Goal: Task Accomplishment & Management: Manage account settings

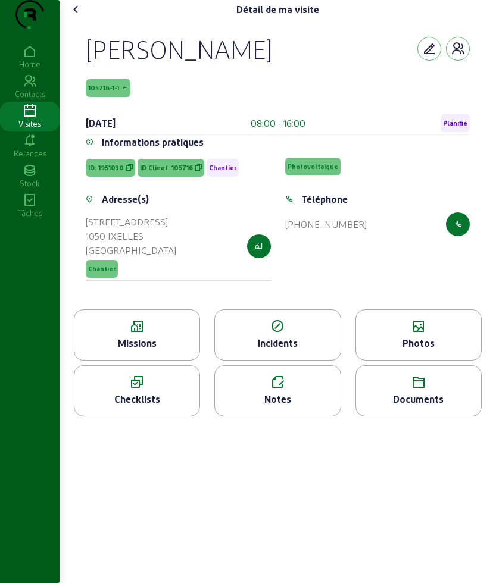
click at [29, 118] on icon at bounding box center [29, 111] width 59 height 14
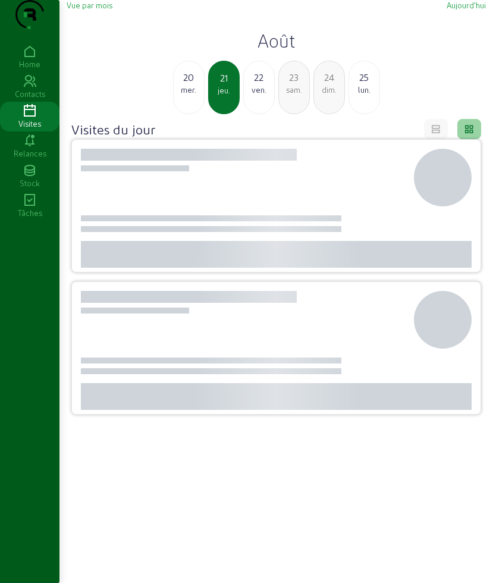
click at [451, 6] on div "Vue par mois Aujourd'hui Août 20 mer. 21 jeu. 22 ven. 23 sam. 24 dim. 25 lun. V…" at bounding box center [276, 321] width 434 height 643
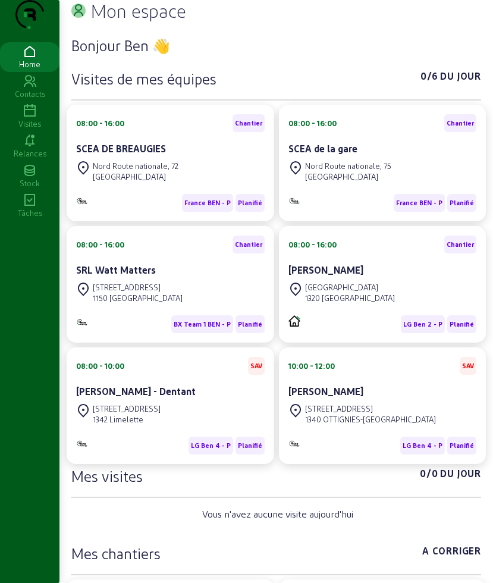
click at [29, 118] on icon at bounding box center [29, 111] width 59 height 14
click at [18, 118] on icon at bounding box center [29, 111] width 59 height 14
click at [33, 118] on icon at bounding box center [29, 111] width 59 height 14
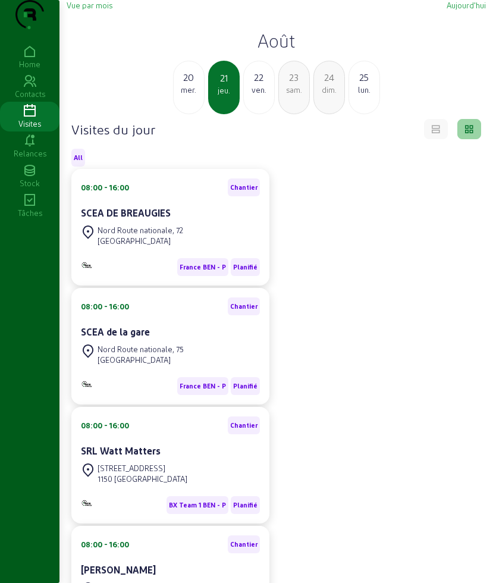
click at [188, 95] on div "mer." at bounding box center [189, 89] width 30 height 11
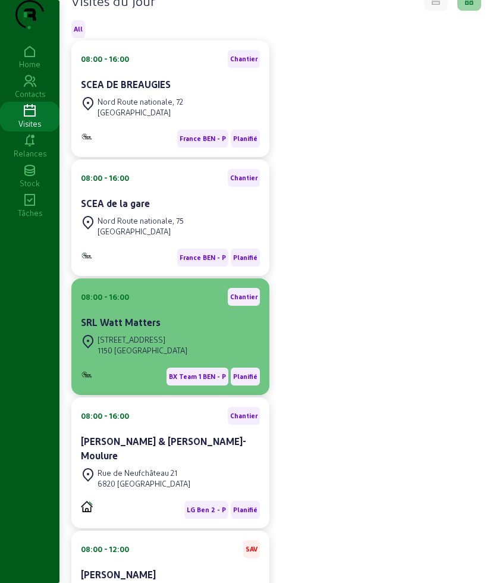
scroll to position [223, 0]
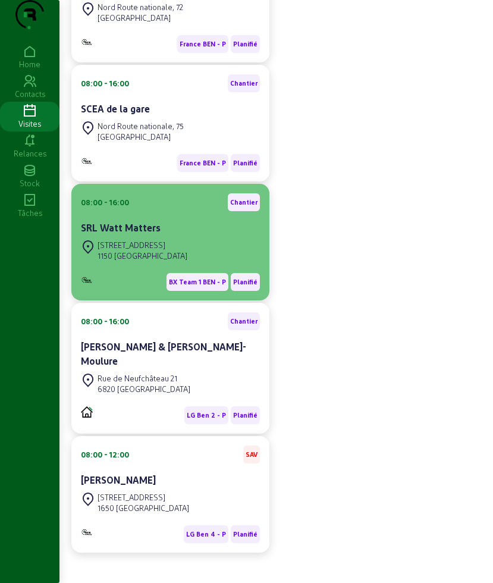
click at [162, 261] on div "1150 [GEOGRAPHIC_DATA]" at bounding box center [143, 255] width 90 height 11
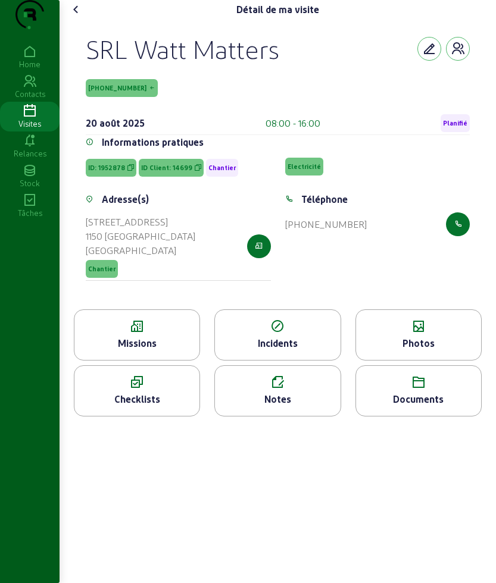
click at [72, 17] on icon at bounding box center [76, 9] width 14 height 14
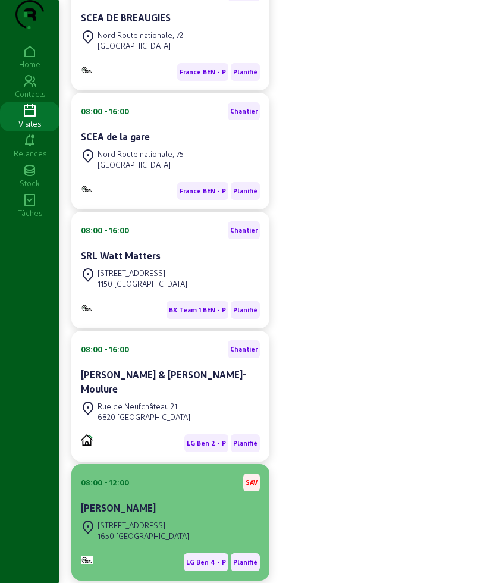
scroll to position [246, 0]
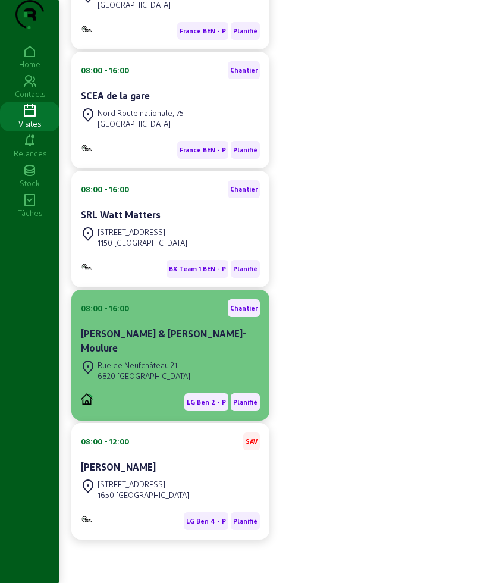
click at [168, 380] on div "6820 [GEOGRAPHIC_DATA]" at bounding box center [144, 376] width 93 height 11
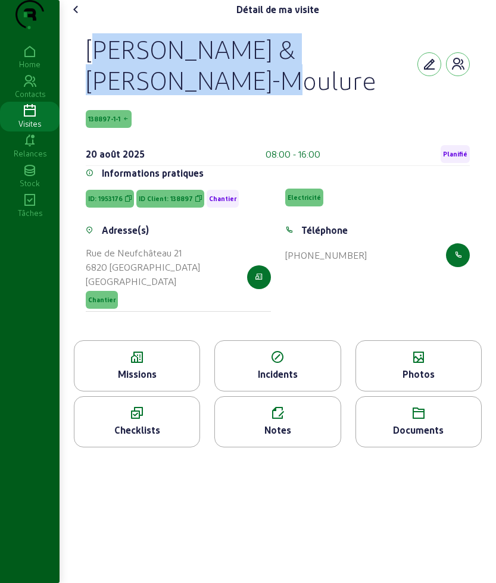
drag, startPoint x: 82, startPoint y: 70, endPoint x: 176, endPoint y: 104, distance: 99.7
click at [176, 104] on div "[PERSON_NAME] & [PERSON_NAME]-Moulure 138897-1-1 [DATE] 08:00 - 16:00 Planifié …" at bounding box center [277, 179] width 412 height 321
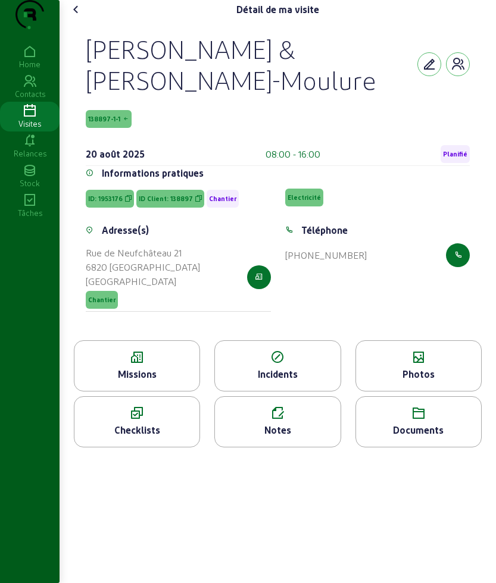
click at [179, 95] on div "[PERSON_NAME] & [PERSON_NAME]-Moulure" at bounding box center [251, 64] width 331 height 62
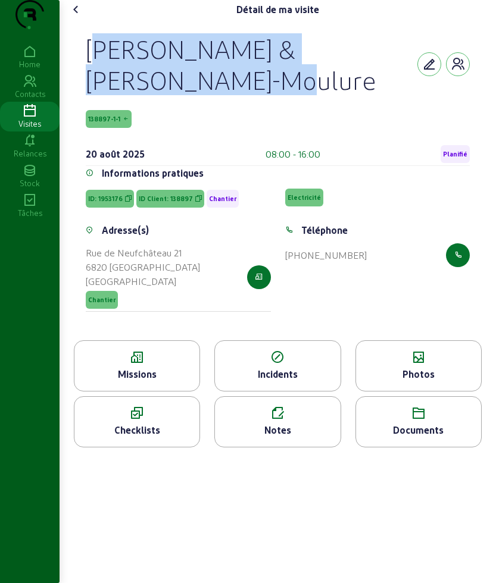
drag, startPoint x: 190, startPoint y: 110, endPoint x: 75, endPoint y: 79, distance: 118.9
click at [75, 79] on div "[PERSON_NAME] & [PERSON_NAME]-Moulure 138897-1-1 [DATE] 08:00 - 16:00 Planifié …" at bounding box center [277, 179] width 412 height 321
copy div "[PERSON_NAME] & [PERSON_NAME]-Moulure"
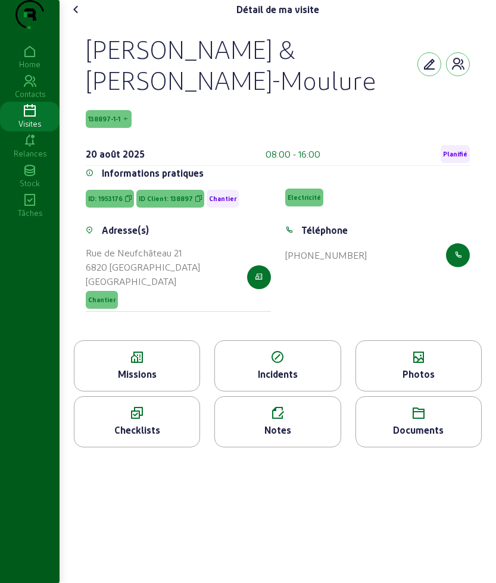
click at [135, 381] on div "Missions" at bounding box center [136, 374] width 125 height 14
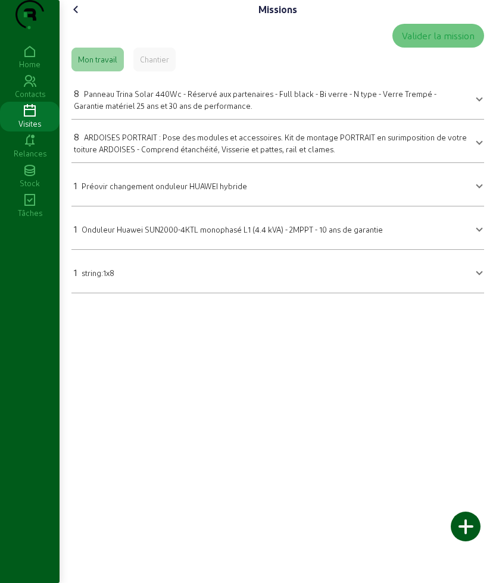
click at [74, 17] on icon at bounding box center [76, 9] width 14 height 14
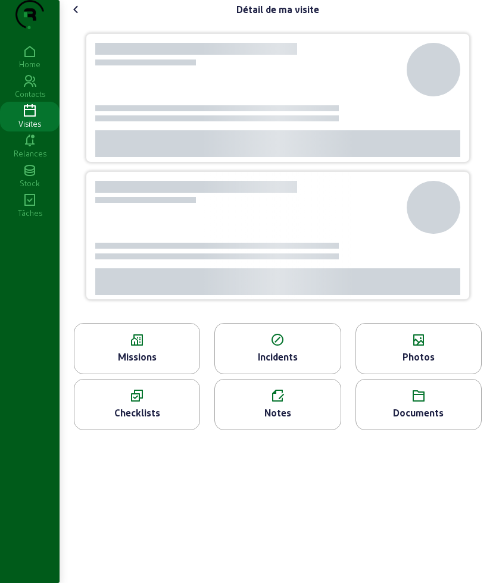
click at [71, 19] on cam-font-icon at bounding box center [76, 9] width 19 height 19
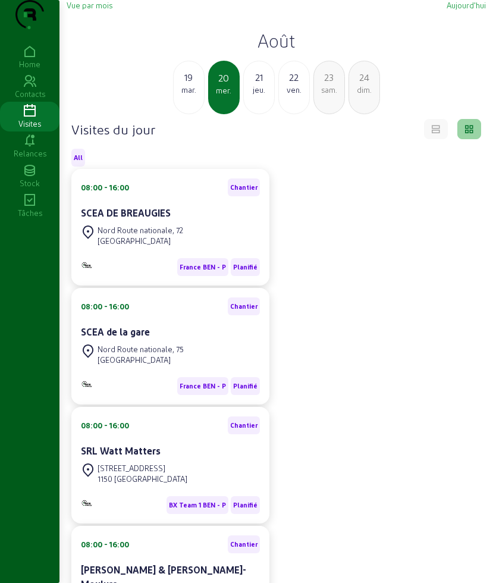
scroll to position [246, 0]
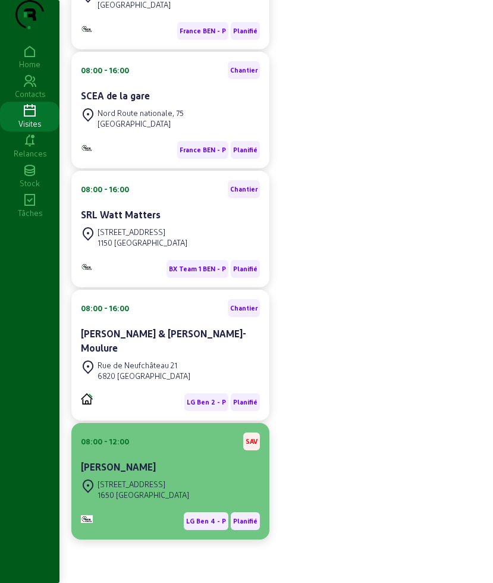
click at [168, 478] on div "ZWALUWENLAAN 33 1650 BEERSEL" at bounding box center [135, 489] width 108 height 26
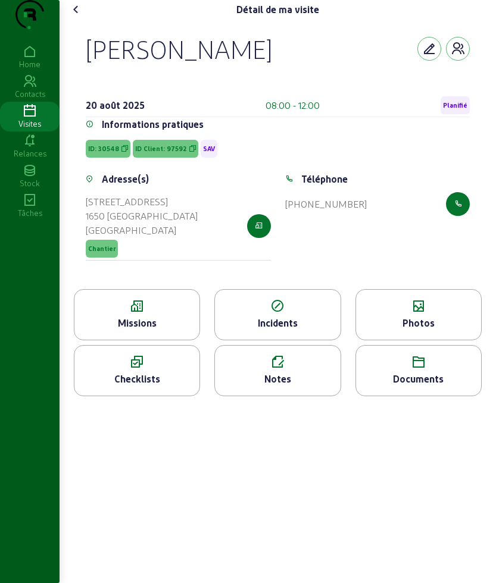
click at [150, 314] on icon at bounding box center [136, 306] width 125 height 14
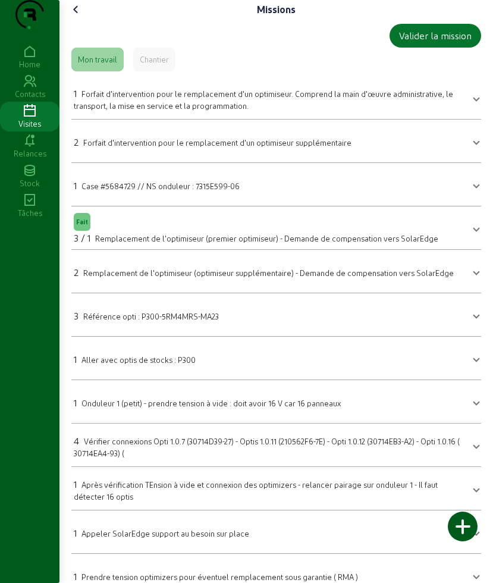
click at [78, 17] on icon at bounding box center [76, 9] width 14 height 14
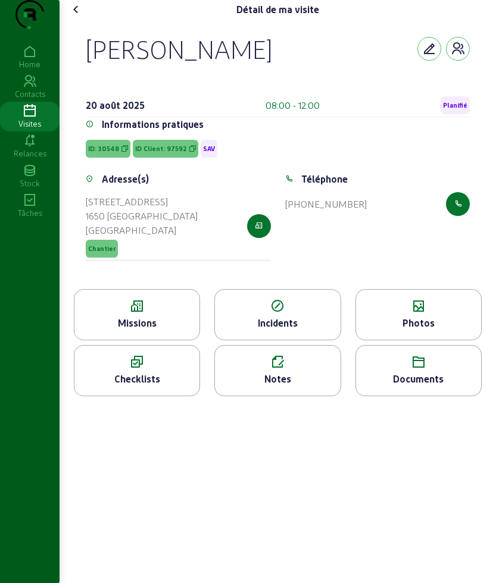
click at [258, 386] on div "Notes" at bounding box center [277, 379] width 125 height 14
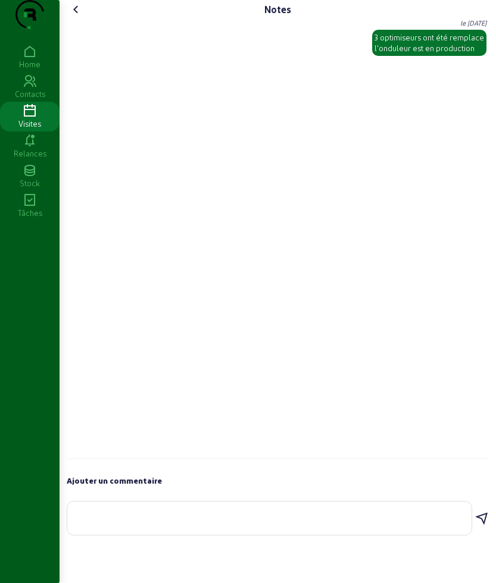
click at [83, 17] on icon at bounding box center [76, 9] width 14 height 14
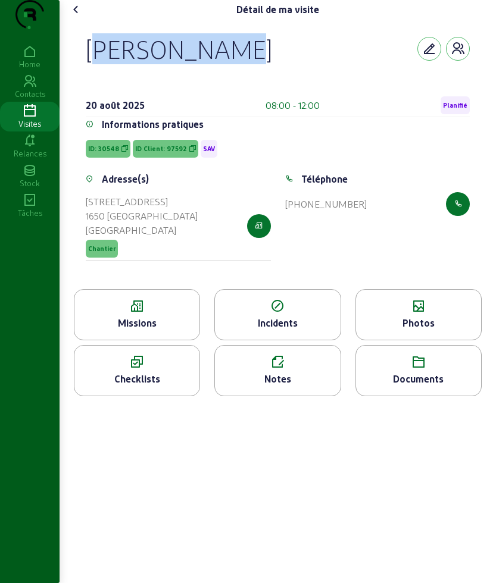
drag, startPoint x: 90, startPoint y: 69, endPoint x: 249, endPoint y: 83, distance: 159.5
click at [249, 64] on div "[PERSON_NAME]" at bounding box center [278, 48] width 384 height 31
copy div "[PERSON_NAME]"
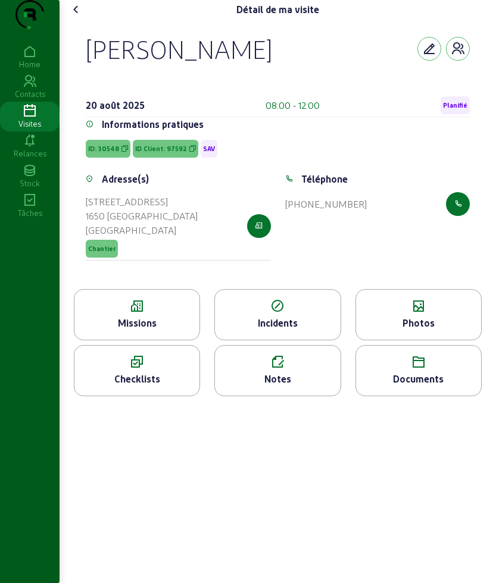
click at [294, 386] on div "Notes" at bounding box center [277, 379] width 125 height 14
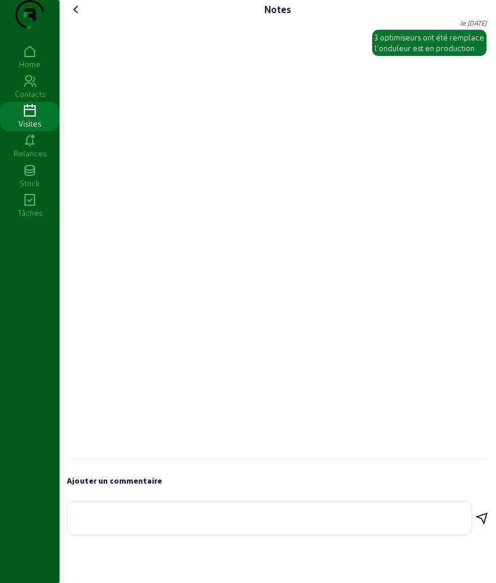
click at [81, 17] on icon at bounding box center [76, 9] width 14 height 14
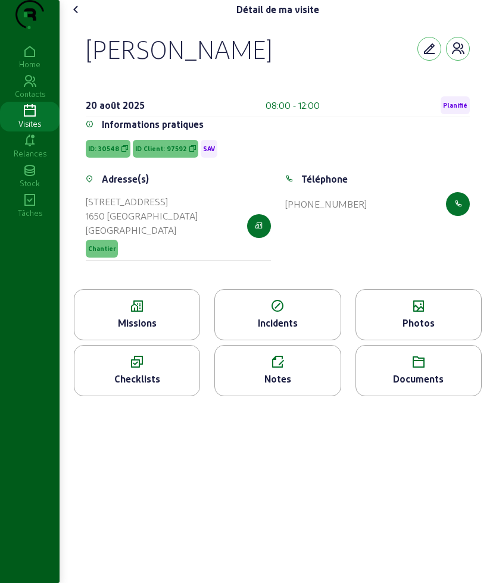
click at [432, 330] on div "Photos" at bounding box center [418, 323] width 125 height 14
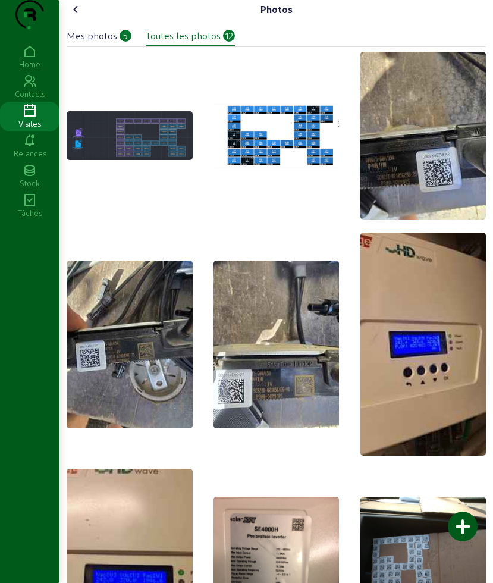
click at [468, 525] on div at bounding box center [463, 527] width 30 height 30
click at [463, 515] on div at bounding box center [463, 527] width 30 height 30
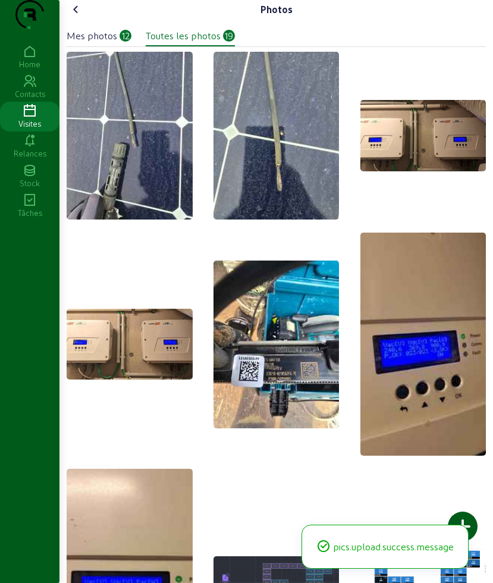
click at [79, 17] on icon at bounding box center [76, 9] width 14 height 14
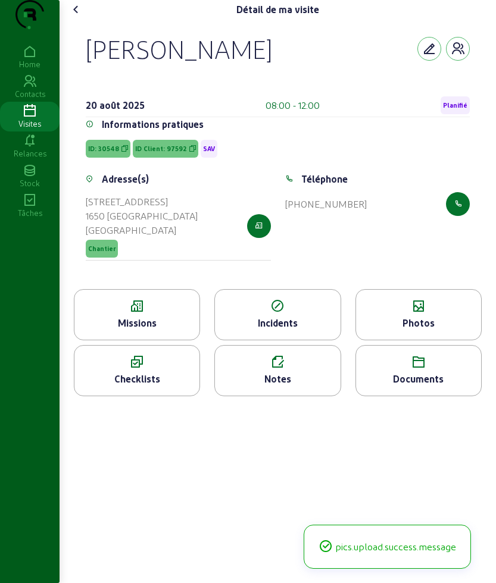
click at [305, 386] on div "Notes" at bounding box center [277, 379] width 125 height 14
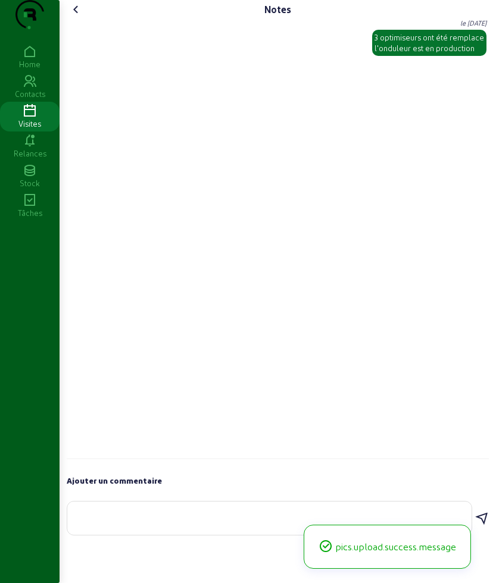
click at [189, 535] on div at bounding box center [269, 517] width 385 height 33
click at [195, 523] on textarea at bounding box center [269, 516] width 385 height 14
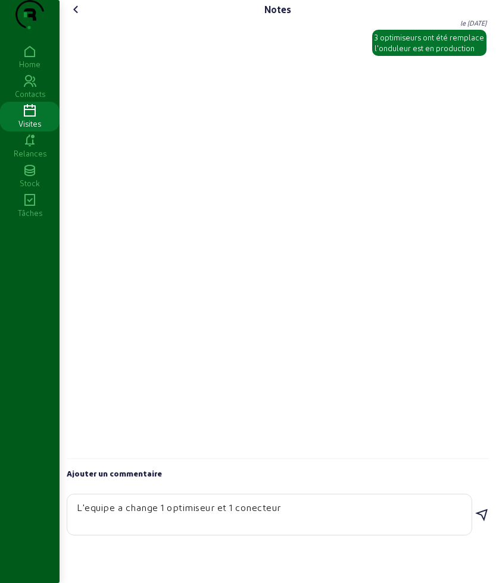
type textarea "L'equipe a change 1 optimiseur et 1 conecteur"
click at [142, 529] on textarea "L'equipe a change 1 optimiseur et 1 conecteur" at bounding box center [269, 514] width 385 height 29
click at [479, 522] on icon at bounding box center [481, 515] width 14 height 14
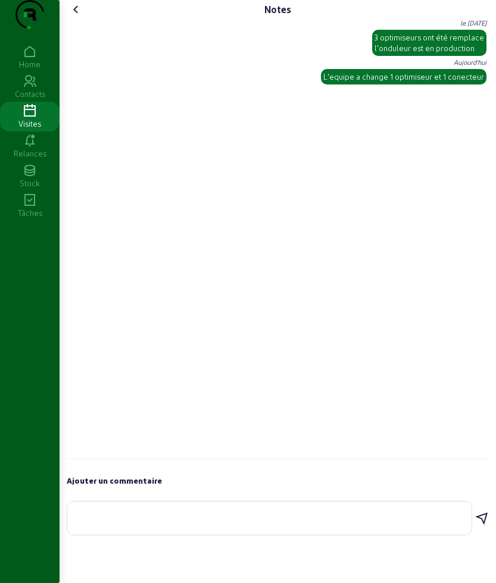
click at [86, 19] on cam-font-icon at bounding box center [76, 9] width 19 height 19
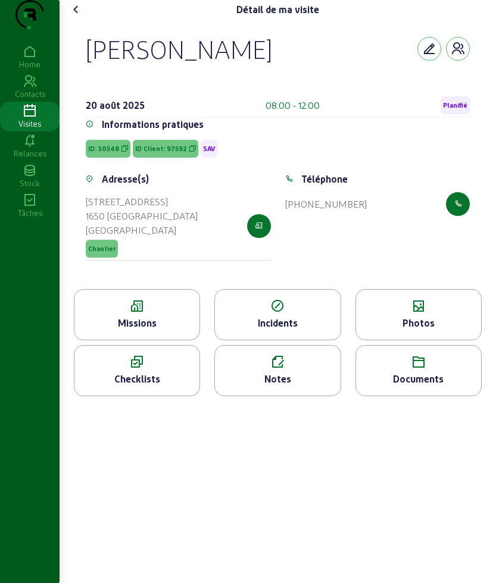
click at [83, 17] on icon at bounding box center [76, 9] width 14 height 14
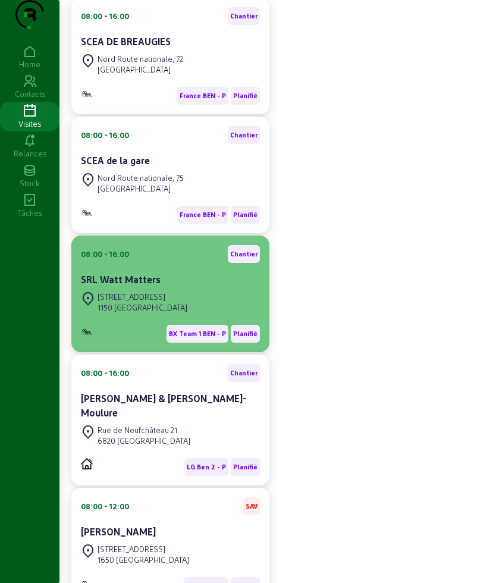
scroll to position [97, 0]
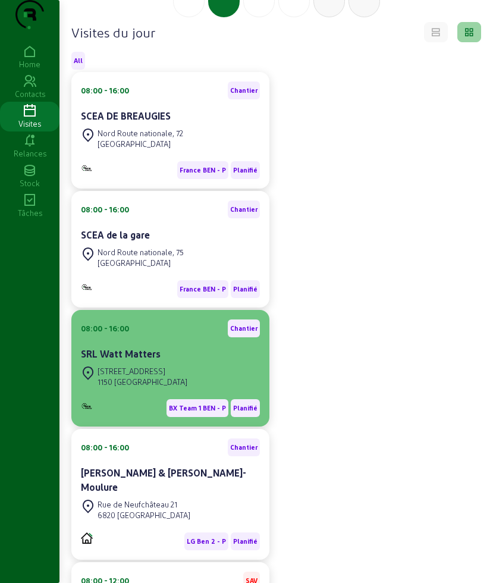
click at [171, 361] on div "SRL Watt Matters" at bounding box center [170, 354] width 179 height 14
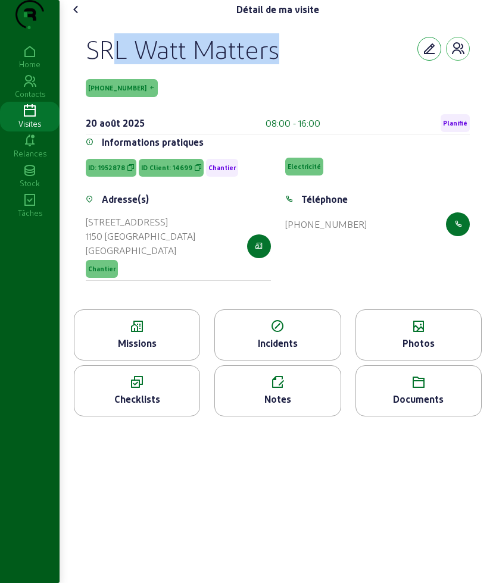
drag, startPoint x: 86, startPoint y: 66, endPoint x: 422, endPoint y: 69, distance: 335.5
click at [422, 69] on div "SRL Watt Matters [PHONE_NUMBER] [DATE] 08:00 - 16:00 Planifié Informations prat…" at bounding box center [277, 164] width 412 height 290
copy div "SRL Watt Matters"
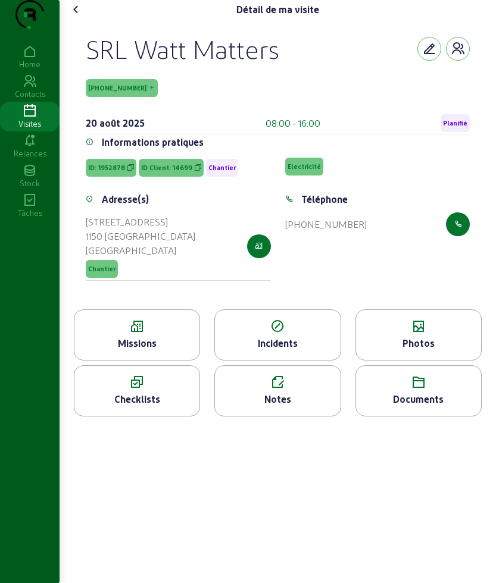
click at [157, 334] on icon at bounding box center [136, 326] width 125 height 14
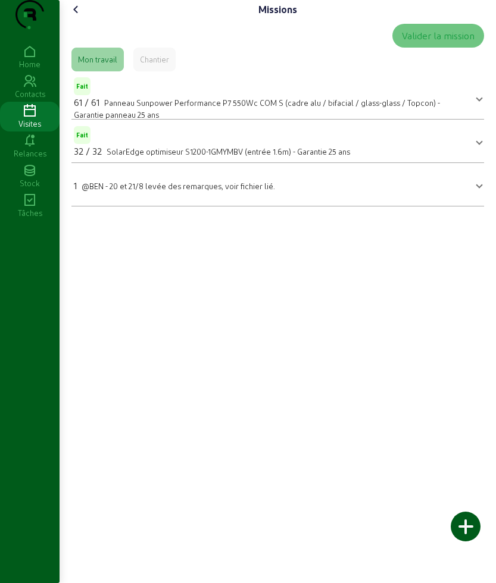
click at [173, 190] on span "@BEN - 20 et 21/8 levée des remarques, voir fichier lié." at bounding box center [177, 185] width 193 height 9
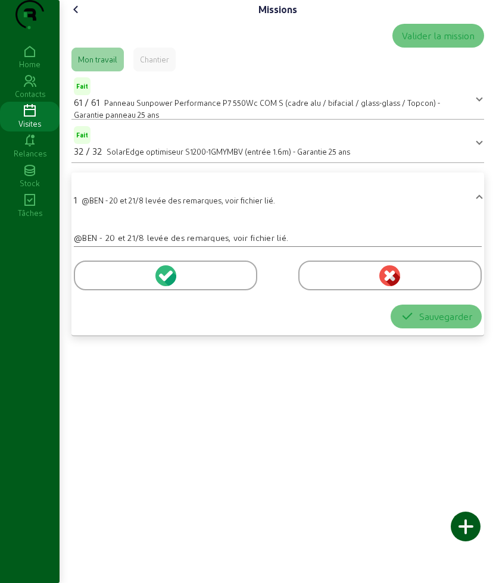
click at [81, 290] on div at bounding box center [165, 276] width 183 height 30
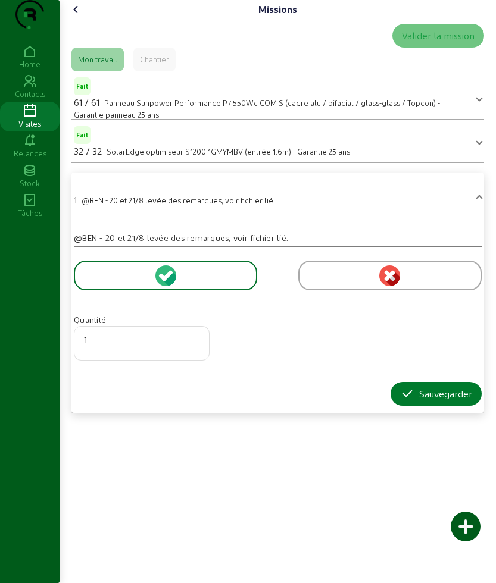
drag, startPoint x: 426, startPoint y: 419, endPoint x: 418, endPoint y: 416, distance: 8.3
click at [425, 401] on div "Sauvegarder" at bounding box center [436, 394] width 72 height 14
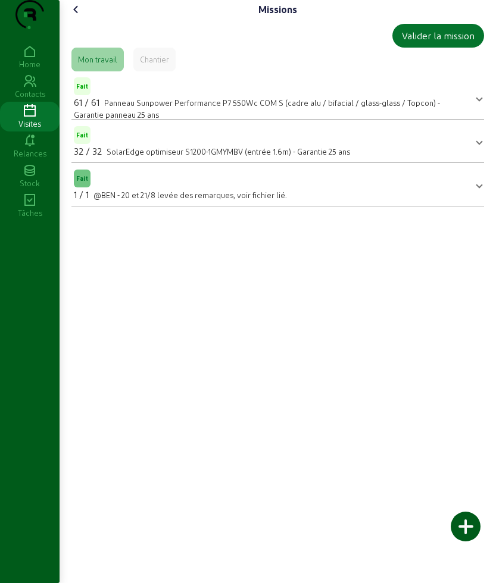
click at [76, 17] on icon at bounding box center [76, 9] width 14 height 14
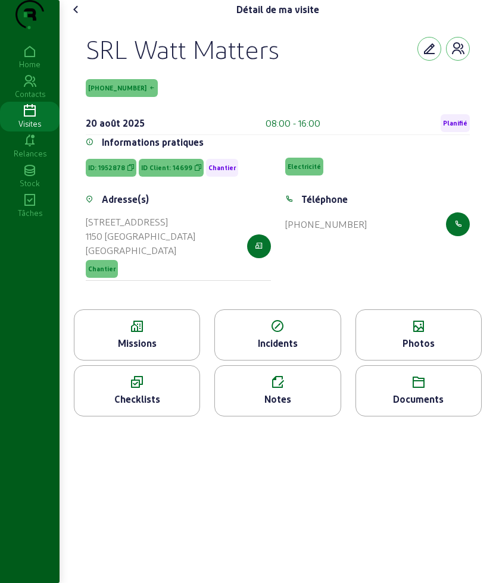
click at [287, 406] on div "Notes" at bounding box center [277, 399] width 125 height 14
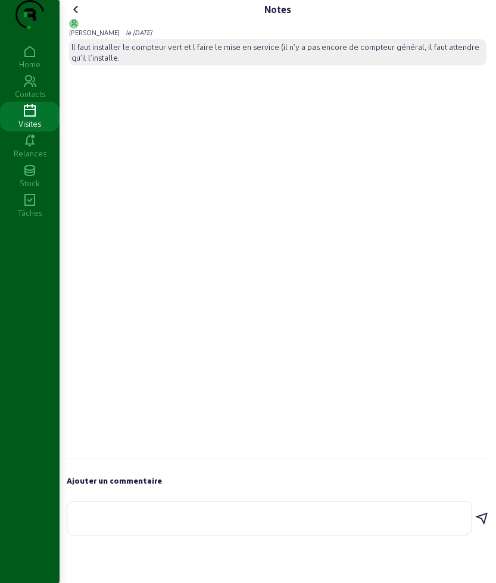
click at [260, 523] on textarea at bounding box center [269, 516] width 385 height 14
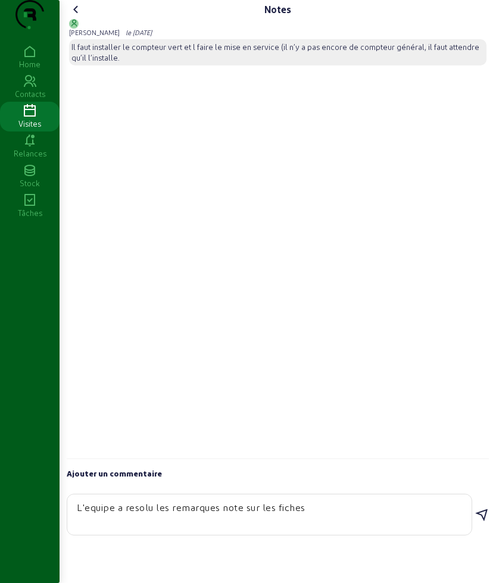
type textarea "L'equipe a resolu les remarques note sur les fiches"
click at [484, 522] on icon at bounding box center [481, 515] width 14 height 14
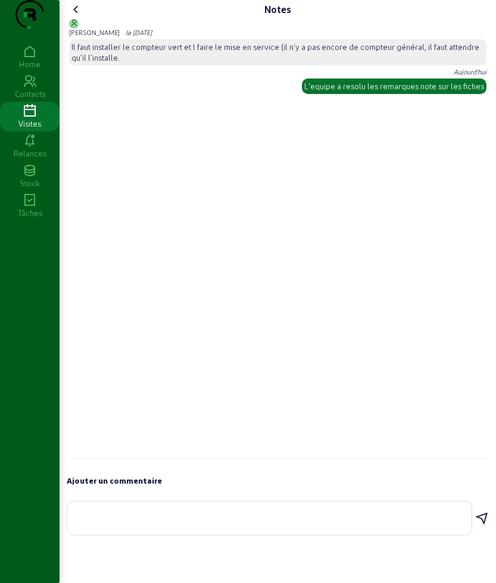
click at [80, 17] on icon at bounding box center [76, 9] width 14 height 14
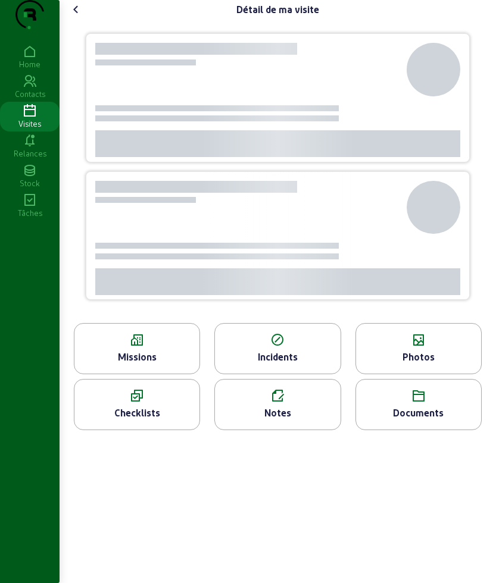
click at [427, 364] on div "Photos" at bounding box center [418, 357] width 125 height 14
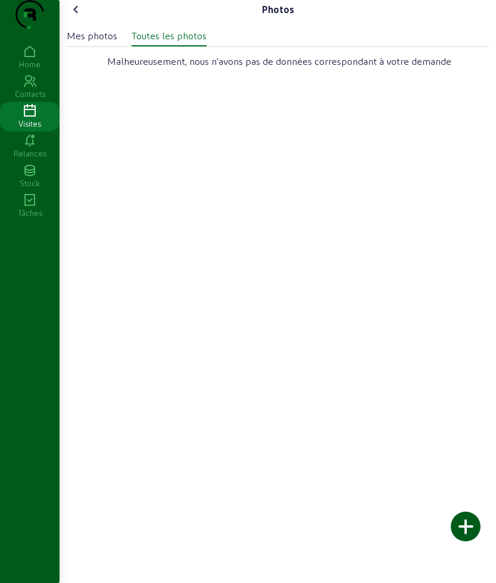
click at [460, 525] on div at bounding box center [465, 527] width 30 height 30
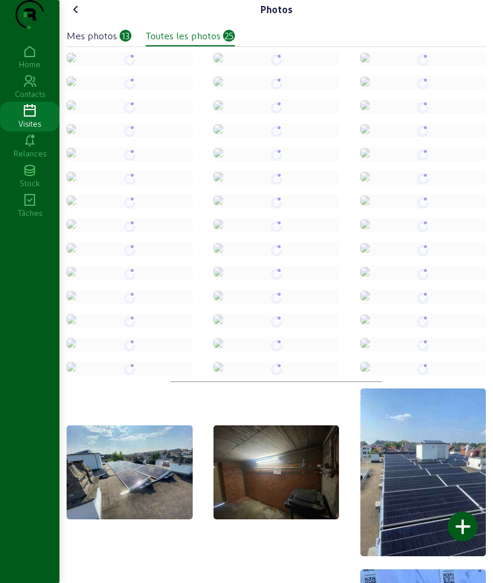
click at [76, 17] on icon at bounding box center [76, 9] width 14 height 14
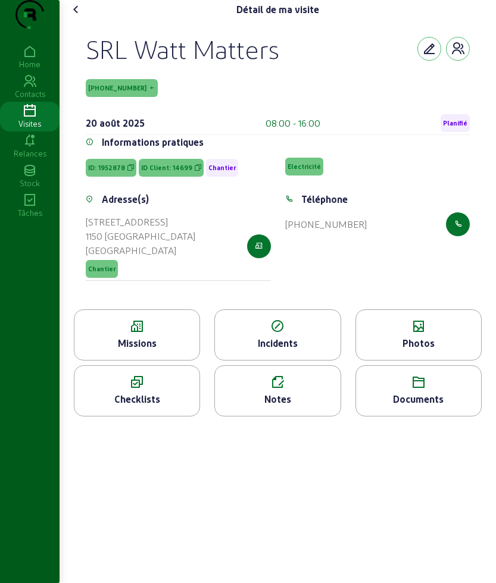
click at [76, 17] on icon at bounding box center [76, 9] width 14 height 14
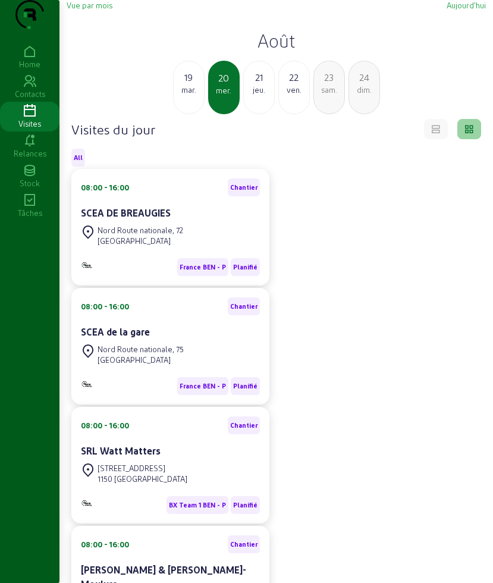
click at [259, 114] on div "21 jeu." at bounding box center [259, 88] width 32 height 54
click at [258, 95] on div "ven." at bounding box center [259, 89] width 30 height 11
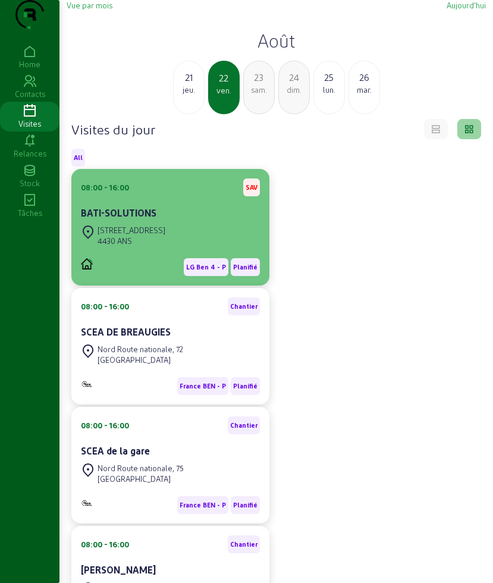
scroll to position [149, 0]
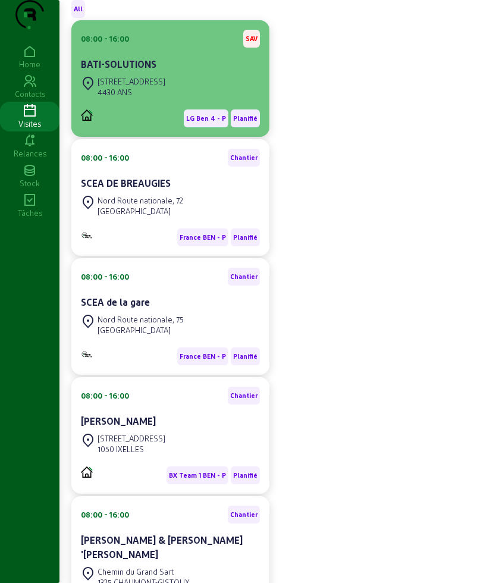
click at [173, 100] on div "[GEOGRAPHIC_DATA], 165 4430 ANS" at bounding box center [170, 87] width 179 height 26
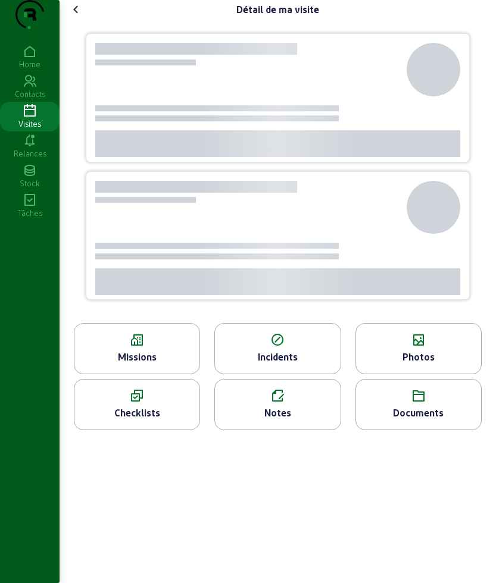
click at [81, 62] on div at bounding box center [277, 171] width 412 height 304
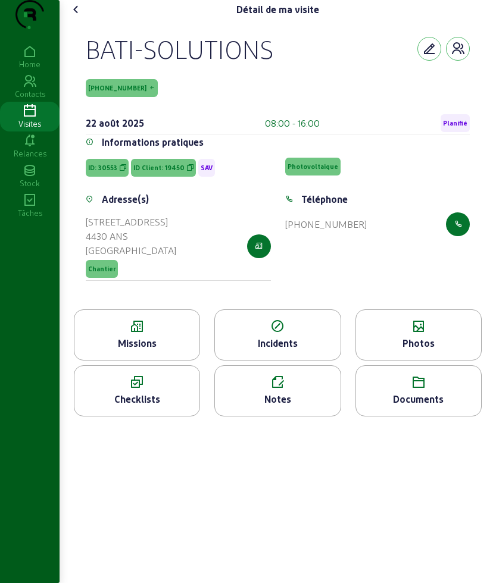
click at [108, 64] on div "BATI-SOLUTIONS" at bounding box center [179, 48] width 187 height 31
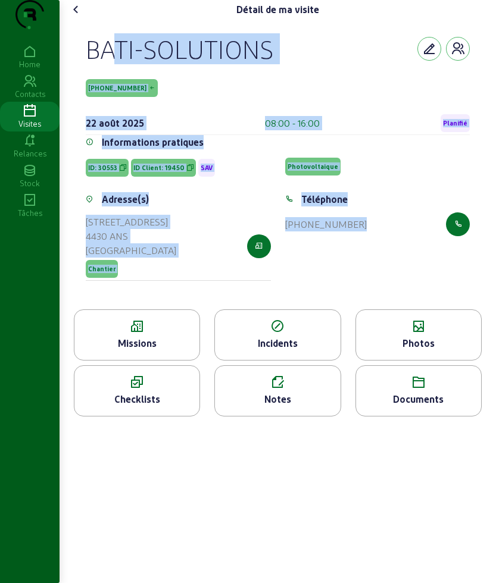
drag, startPoint x: 90, startPoint y: 67, endPoint x: 440, endPoint y: 258, distance: 398.2
click at [440, 258] on cam-empty "BATI-SOLUTIONS [PHONE_NUMBER] [DATE] 08:00 - 16:00 Planifié Informations pratiq…" at bounding box center [278, 164] width 384 height 262
copy cam-empty "BATI-SOLUTIONS [PHONE_NUMBER] [DATE] 08:00 - 16:00 Planifié Informations pratiq…"
click at [118, 334] on icon at bounding box center [136, 326] width 125 height 14
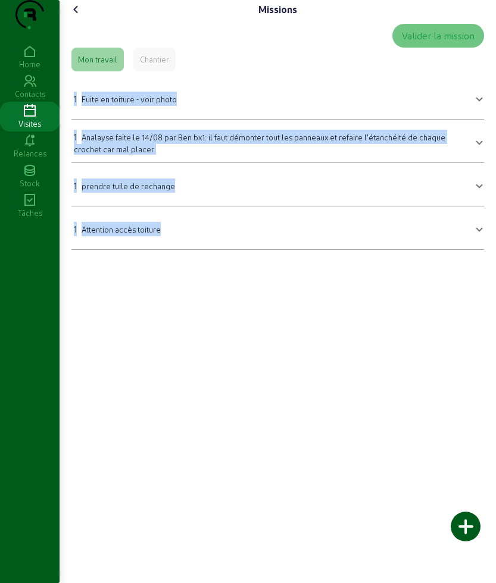
drag, startPoint x: 167, startPoint y: 199, endPoint x: 256, endPoint y: 250, distance: 103.1
click at [257, 250] on div "Valider la mission Mon travail Chantier 1 Fuite en toiture - voir photo Fuite e…" at bounding box center [278, 137] width 422 height 236
copy mat-accordion "1 Fuite en toiture - voir photo Fuite en toiture - voir photo Quantité Sauvegar…"
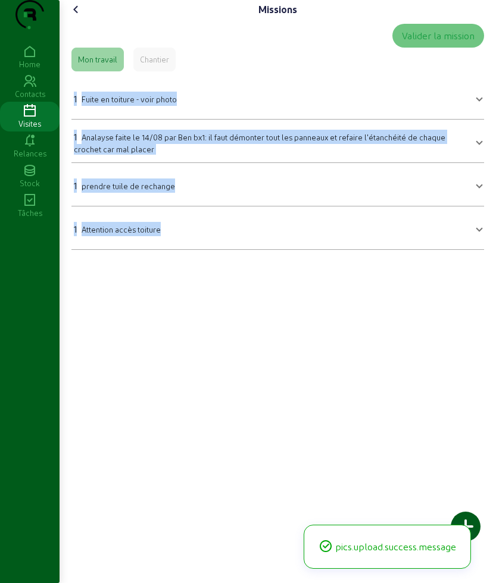
click at [82, 17] on icon at bounding box center [76, 9] width 14 height 14
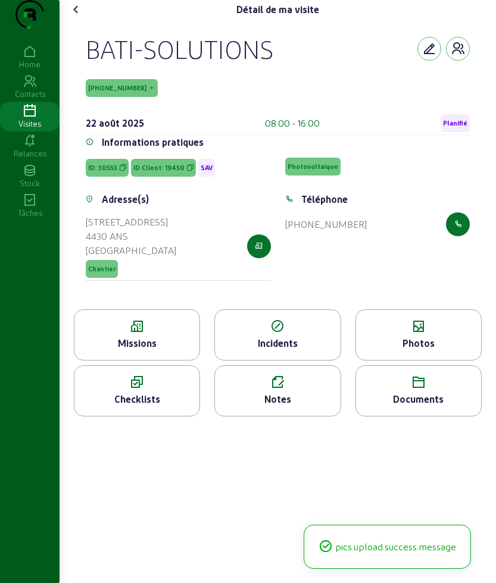
click at [405, 337] on div "Détail de ma visite BATI-SOLUTIONS [PHONE_NUMBER] [DATE] 08:00 - 16:00 Planifié…" at bounding box center [277, 213] width 436 height 426
click at [405, 341] on div "Photos" at bounding box center [418, 334] width 126 height 51
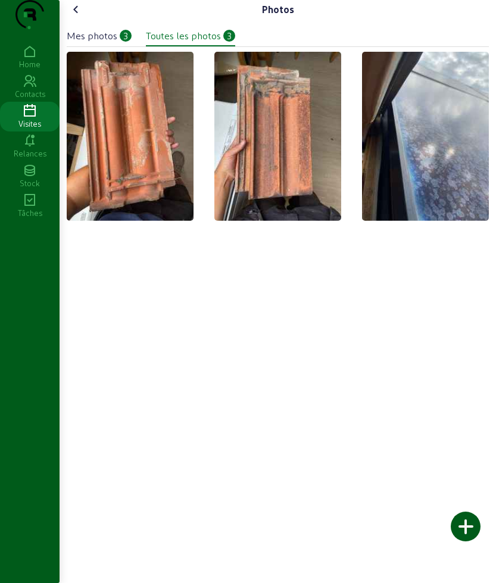
click at [67, 40] on div "Photos Mes photos 3 Toutes les photos 3" at bounding box center [277, 114] width 436 height 229
click at [74, 17] on icon at bounding box center [76, 9] width 14 height 14
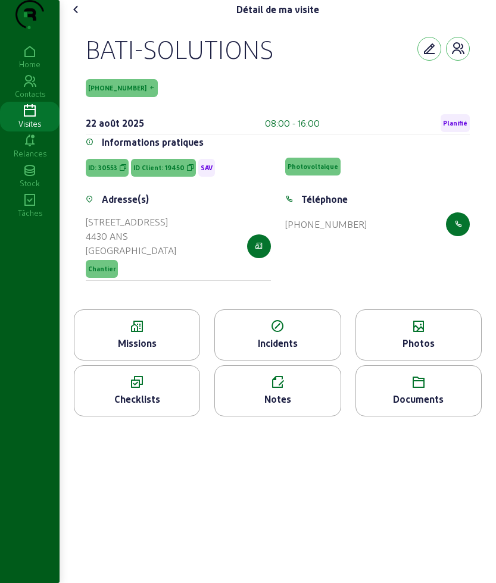
click at [82, 17] on icon at bounding box center [76, 9] width 14 height 14
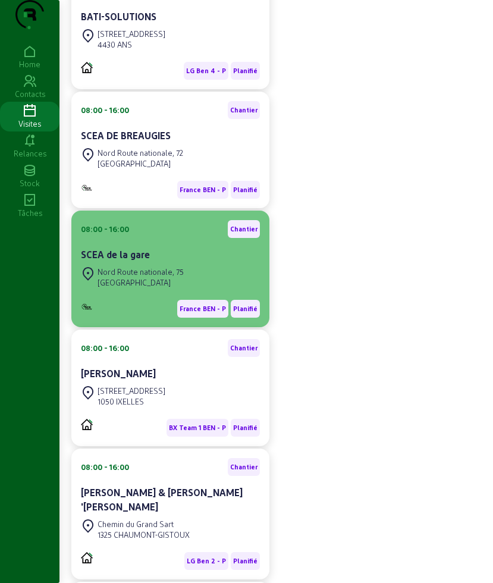
scroll to position [223, 0]
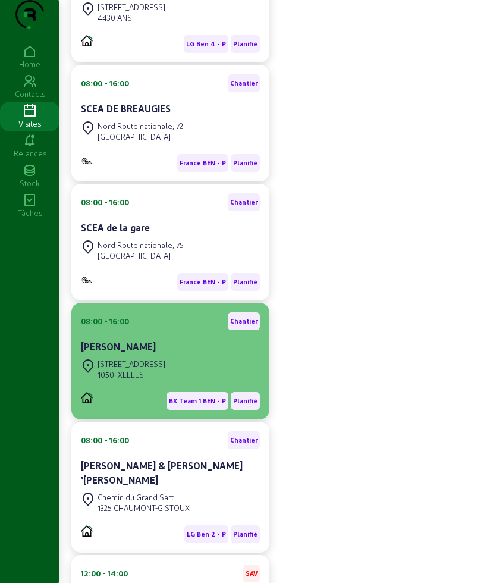
click at [179, 354] on div "[PERSON_NAME]" at bounding box center [170, 347] width 179 height 14
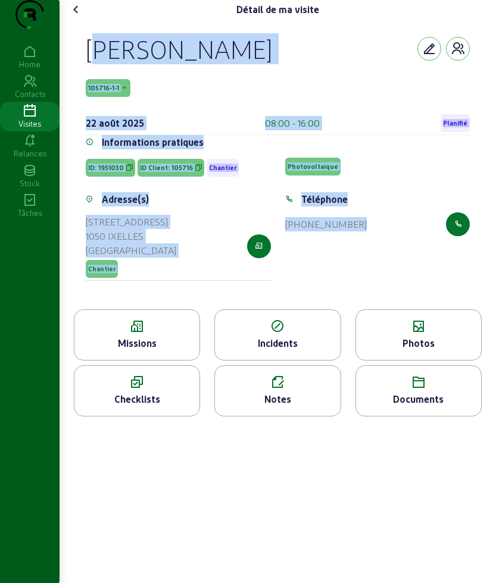
drag, startPoint x: 74, startPoint y: 69, endPoint x: 444, endPoint y: 284, distance: 428.3
click at [444, 284] on div "[PERSON_NAME] 105716-1-1 [DATE] 08:00 - 16:00 Planifié Informations pratiques I…" at bounding box center [277, 164] width 412 height 290
copy cam-empty "[PERSON_NAME] 105716-1-1 [DATE] 08:00 - 16:00 Planifié Informations pratiques I…"
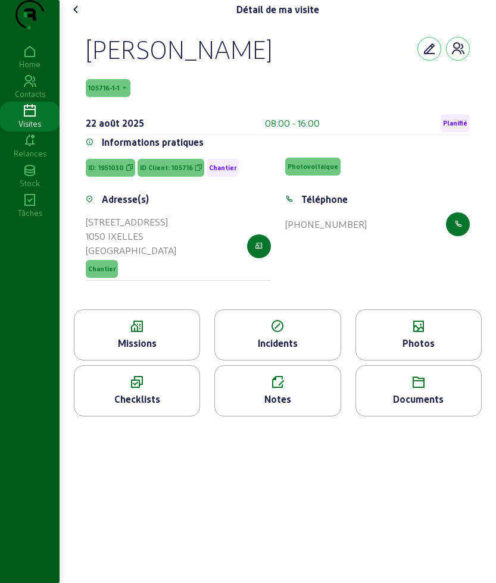
click at [141, 350] on div "Missions" at bounding box center [136, 343] width 125 height 14
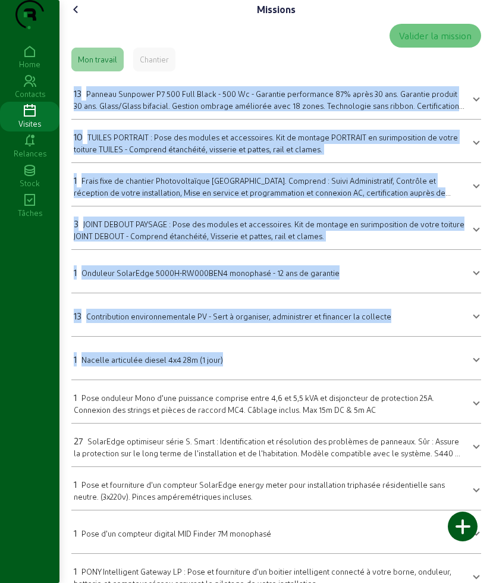
drag, startPoint x: 65, startPoint y: 111, endPoint x: 370, endPoint y: 378, distance: 405.1
click at [370, 378] on div "Missions Valider la mission Mon travail Chantier 13 Panneau Sunpower P7 500 Ful…" at bounding box center [276, 368] width 434 height 737
copy mat-accordion "52 Loremip Dolorsit A8 720 Cons Adipi - 189 El - Seddoeiu temporincid 49% utlab…"
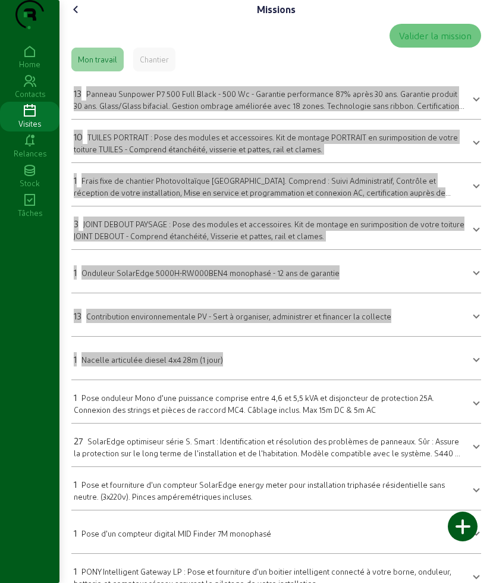
scroll to position [74, 0]
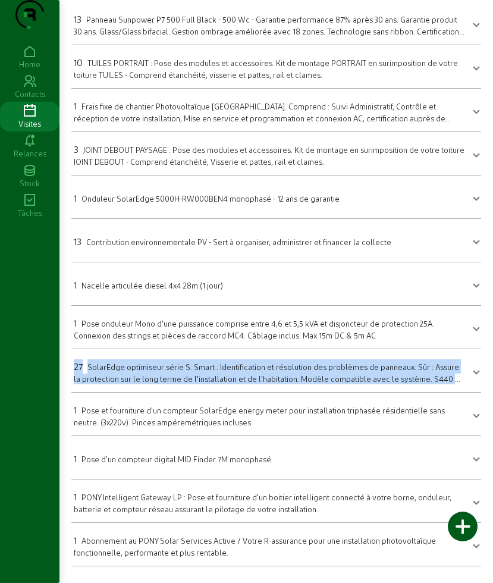
drag, startPoint x: 74, startPoint y: 388, endPoint x: 450, endPoint y: 410, distance: 377.2
click at [450, 387] on mat-expansion-panel-header "27 SolarEdge optimiseur série S. Smart : Identification et résolution des probl…" at bounding box center [276, 370] width 410 height 33
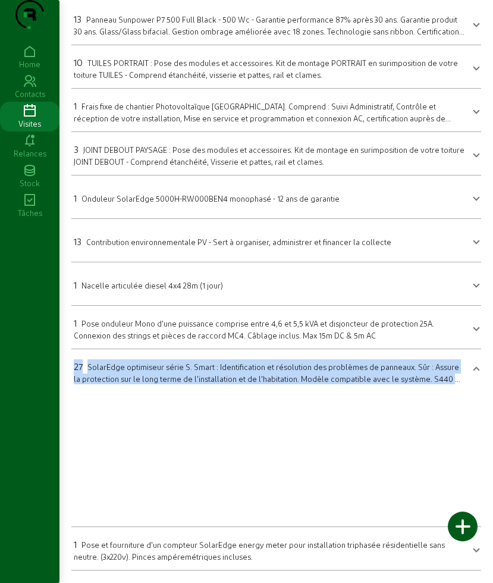
copy div "27 SolarEdge optimiseur série S. Smart : Identification et résolution des probl…"
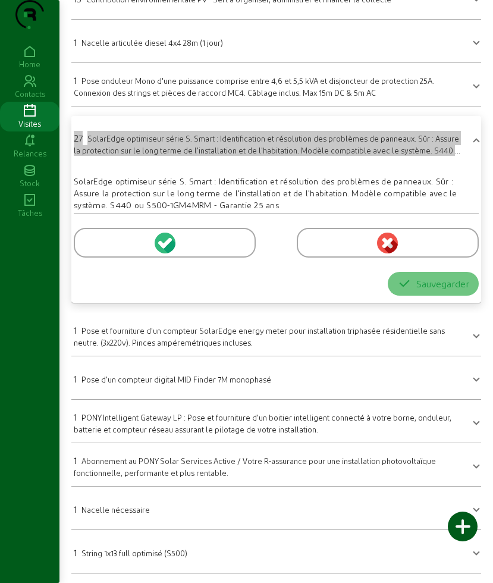
scroll to position [341, 0]
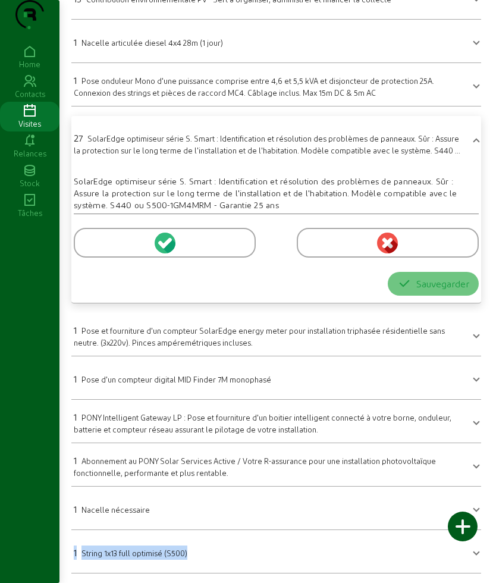
drag, startPoint x: 74, startPoint y: 548, endPoint x: 231, endPoint y: 567, distance: 157.6
click at [231, 567] on mat-expansion-panel-header "1 String 1x13 full optimisé (S500)" at bounding box center [276, 551] width 410 height 33
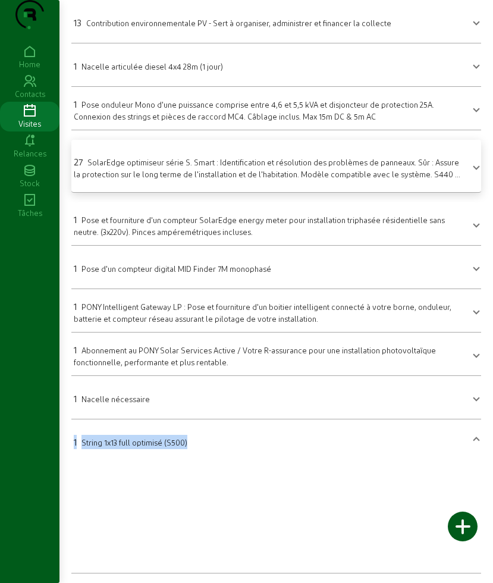
copy div "1 String 1x13 full optimisé (S500)"
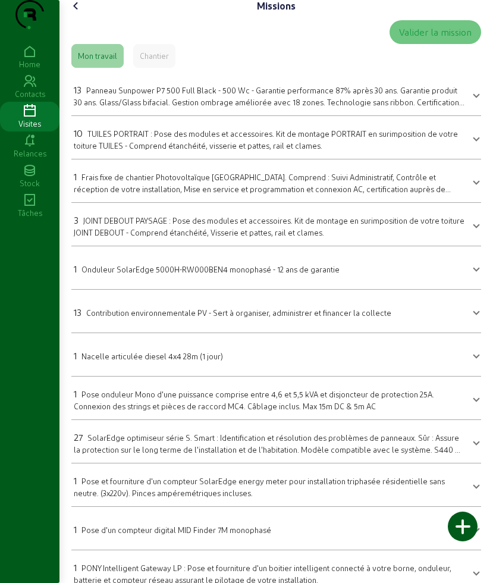
scroll to position [0, 0]
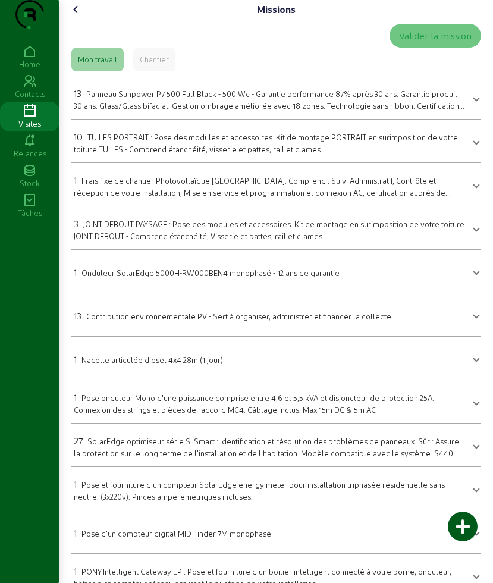
click at [83, 17] on icon at bounding box center [76, 9] width 14 height 14
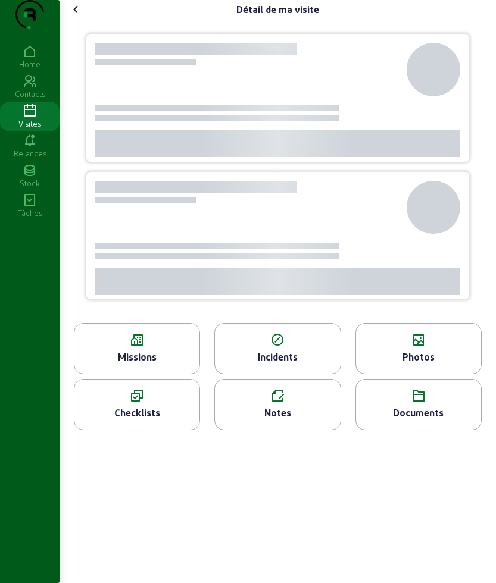
click at [407, 374] on div "Photos" at bounding box center [418, 348] width 126 height 51
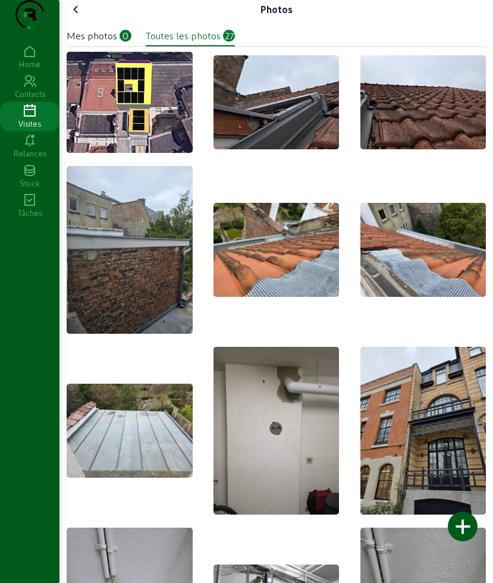
click at [81, 17] on icon at bounding box center [76, 9] width 14 height 14
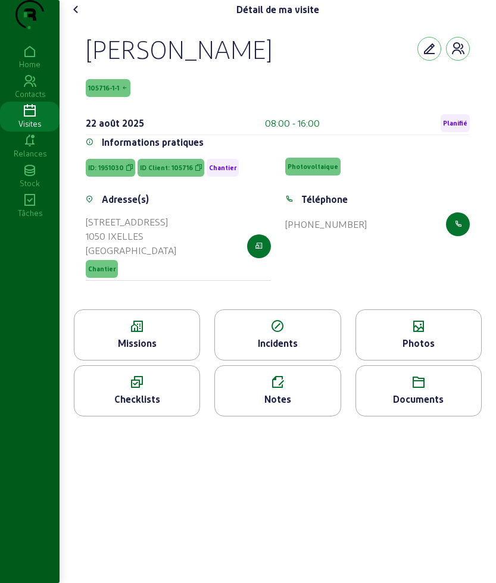
click at [432, 416] on div "Documents" at bounding box center [418, 390] width 126 height 51
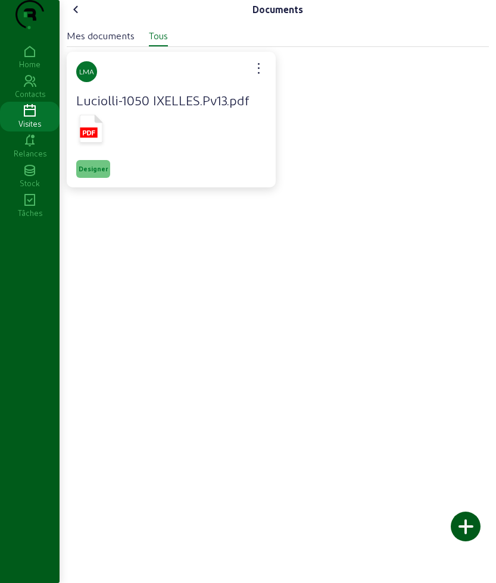
click at [106, 148] on icon at bounding box center [91, 130] width 30 height 35
click at [467, 165] on div "LMA Luciolli-1050 IXELLES.Pv13.pdf Designer" at bounding box center [277, 117] width 427 height 140
click at [81, 17] on icon at bounding box center [76, 9] width 14 height 14
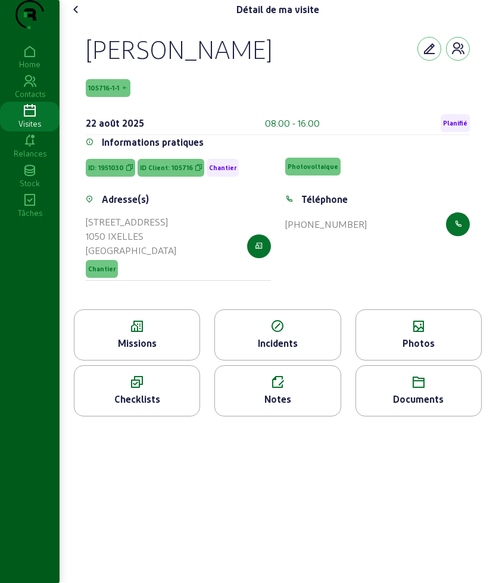
click at [79, 17] on icon at bounding box center [76, 9] width 14 height 14
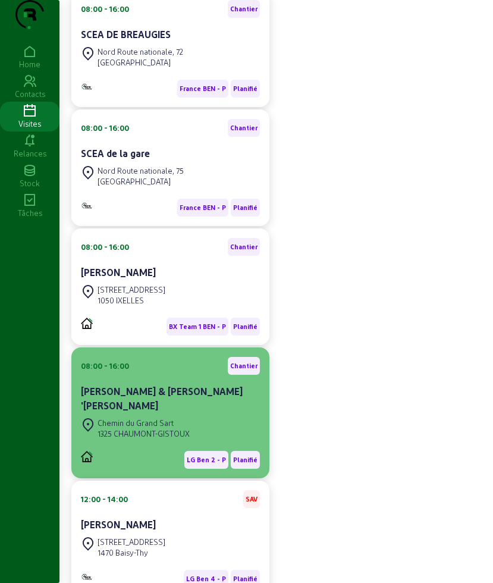
scroll to position [365, 0]
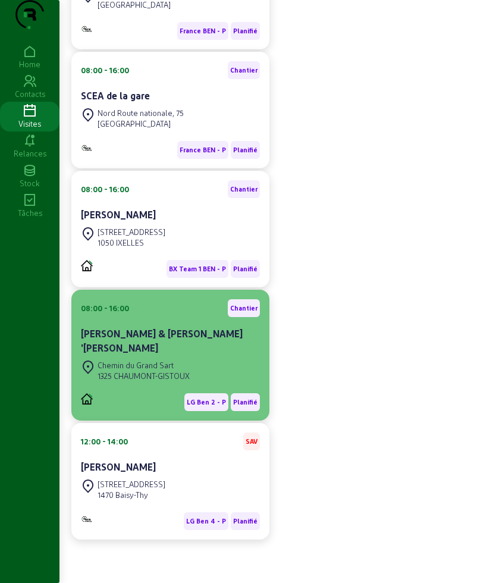
click at [187, 343] on cam-card-title "[PERSON_NAME] & [PERSON_NAME] '[PERSON_NAME]" at bounding box center [162, 341] width 162 height 26
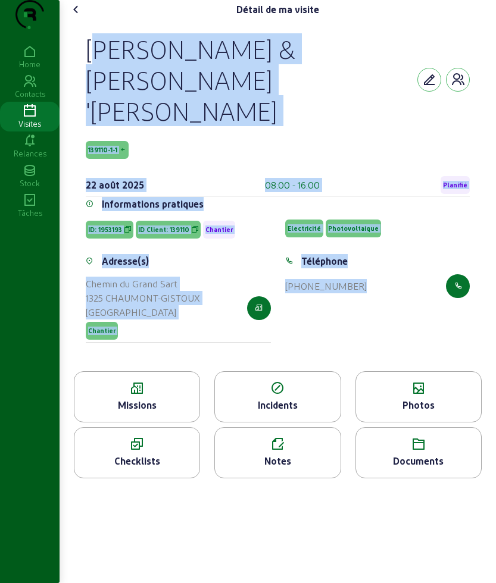
drag, startPoint x: 74, startPoint y: 63, endPoint x: 425, endPoint y: 300, distance: 423.4
click at [425, 300] on div "[PERSON_NAME] & [PERSON_NAME] '[PERSON_NAME] 139110-1-1 [DATE] 08:00 - 16:00 Pl…" at bounding box center [277, 195] width 412 height 352
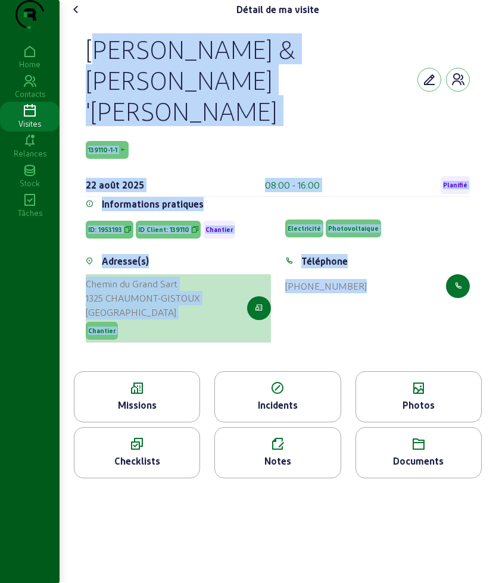
copy cam-empty "[PERSON_NAME] & [PERSON_NAME] '[PERSON_NAME] 139110-1-1 [DATE] 08:00 - 16:00 Pl…"
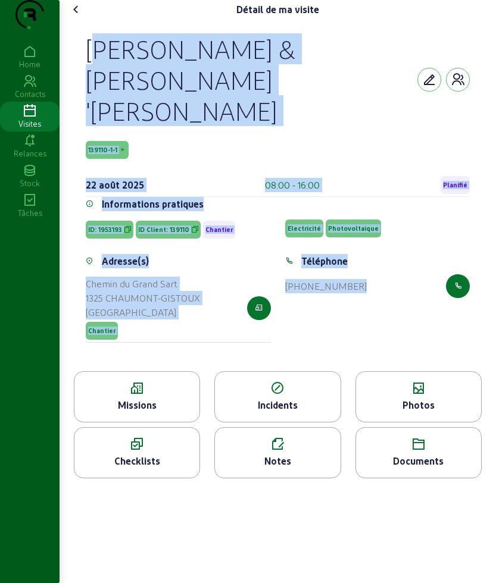
click at [162, 386] on icon at bounding box center [136, 388] width 125 height 14
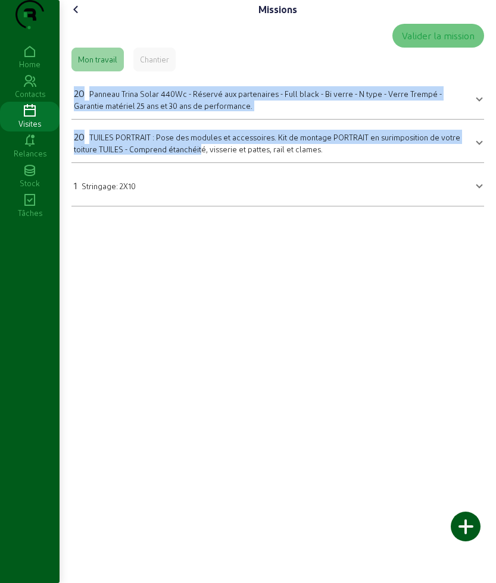
drag, startPoint x: 71, startPoint y: 105, endPoint x: 202, endPoint y: 186, distance: 153.4
click at [202, 186] on div "Valider la mission Mon travail Chantier 20 Panneau Trina Solar 440Wc - Réservé …" at bounding box center [278, 115] width 422 height 192
click at [202, 163] on mat-expansion-panel "20 TUILES PORTRAIT : Pose des modules et accessoires. Kit de montage PORTRAIT e…" at bounding box center [277, 141] width 412 height 43
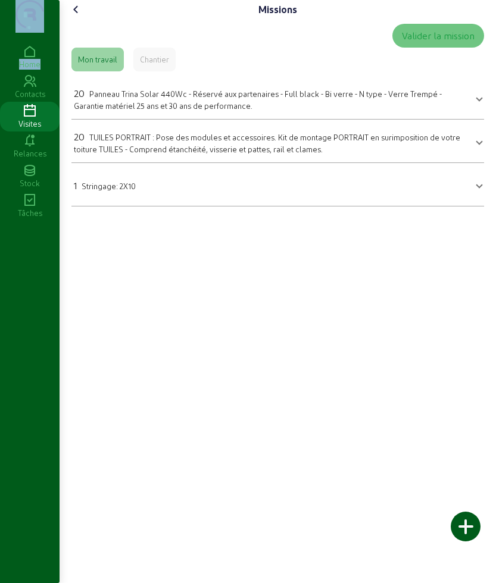
drag, startPoint x: 59, startPoint y: 102, endPoint x: 211, endPoint y: 248, distance: 210.8
click at [211, 248] on div "Missions Valider la mission Mon travail Chantier 20 Panneau Trina Solar 440Wc -…" at bounding box center [248, 291] width 496 height 583
click at [70, 118] on div "Valider la mission Mon travail Chantier 20 Panneau Trina Solar 440Wc - Réservé …" at bounding box center [278, 115] width 422 height 192
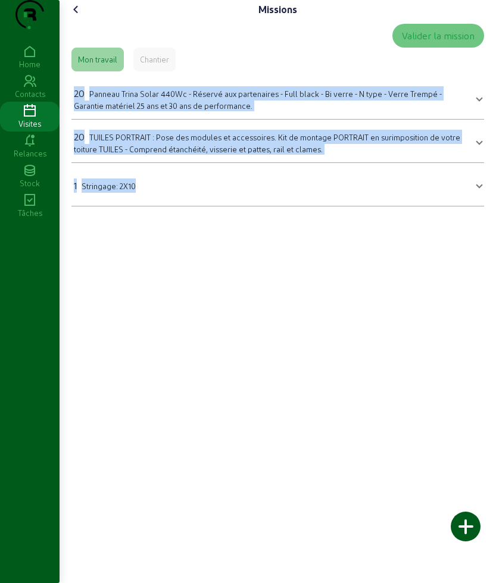
drag, startPoint x: 73, startPoint y: 113, endPoint x: 185, endPoint y: 245, distance: 173.4
click at [185, 245] on div "Missions Valider la mission Mon travail Chantier 20 Panneau Trina Solar 440Wc -…" at bounding box center [277, 291] width 436 height 583
click at [79, 17] on icon at bounding box center [76, 9] width 14 height 14
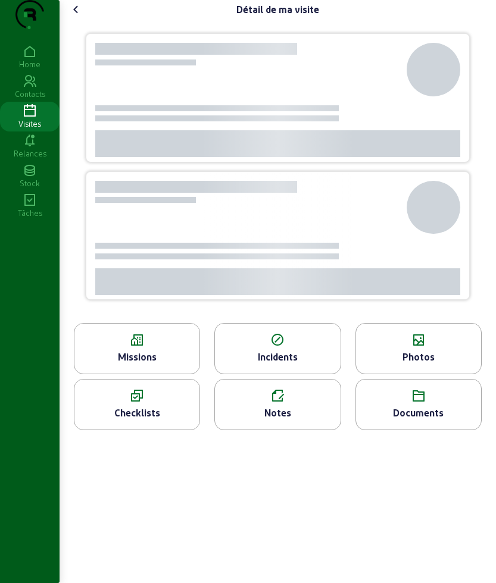
click at [429, 347] on icon at bounding box center [418, 340] width 125 height 14
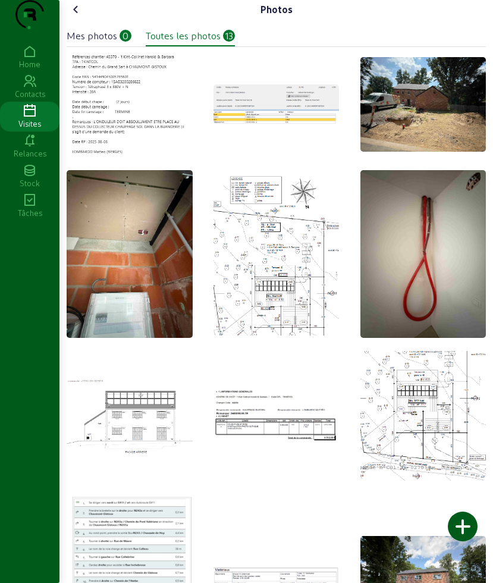
click at [79, 17] on icon at bounding box center [76, 9] width 14 height 14
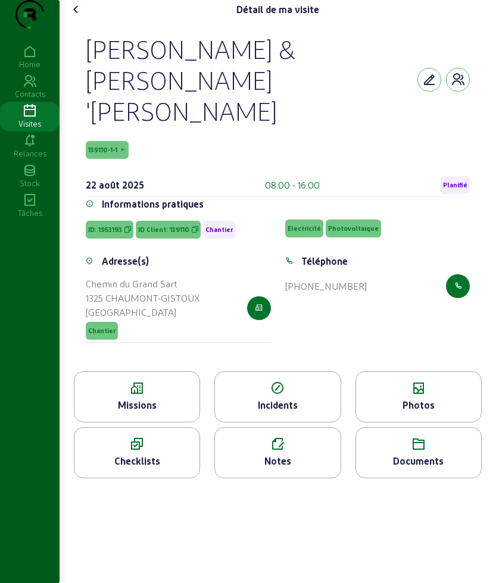
click at [81, 17] on icon at bounding box center [76, 9] width 14 height 14
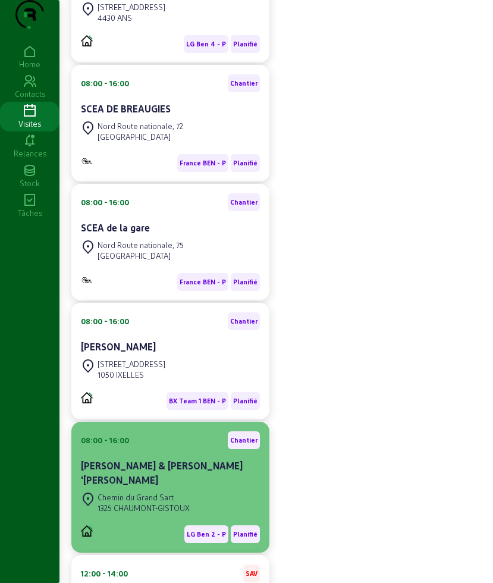
scroll to position [365, 0]
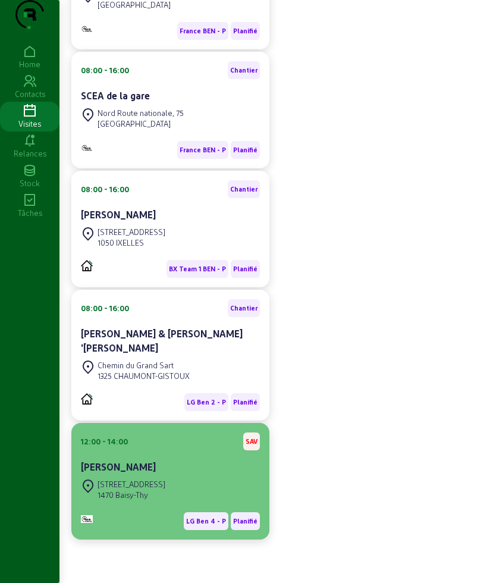
click at [157, 489] on div "[STREET_ADDRESS]" at bounding box center [132, 484] width 68 height 11
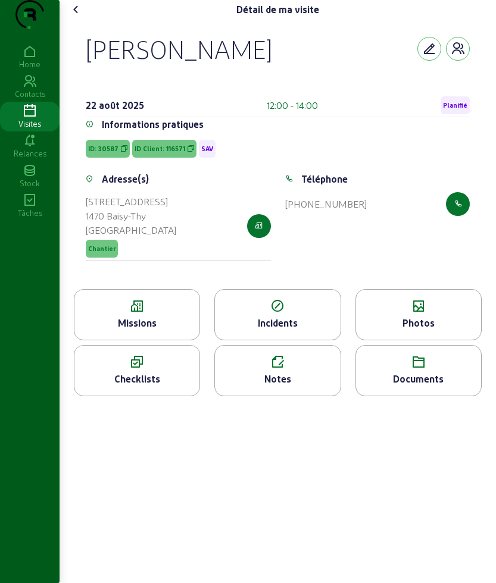
drag, startPoint x: 83, startPoint y: 66, endPoint x: 392, endPoint y: 297, distance: 386.0
click at [392, 289] on div "[PERSON_NAME] [DATE] 12:00 - 14:00 Planifié Informations pratiques ID: 30587 ID…" at bounding box center [277, 154] width 412 height 270
click at [121, 330] on div "Missions" at bounding box center [136, 323] width 125 height 14
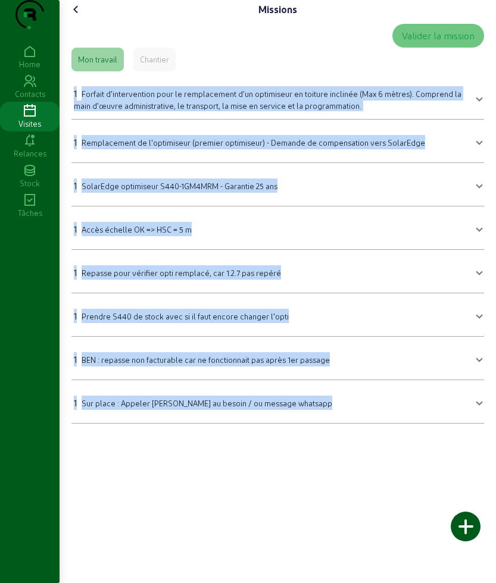
drag, startPoint x: 65, startPoint y: 120, endPoint x: 441, endPoint y: 488, distance: 526.2
click at [441, 488] on div "Missions Valider la mission Mon travail Chantier 1 Forfait d'intervention pour …" at bounding box center [277, 291] width 436 height 583
click at [177, 418] on mat-expansion-panel-header "1 Sur place : Appeler [PERSON_NAME] au besoin / ou message whatsapp" at bounding box center [277, 401] width 412 height 33
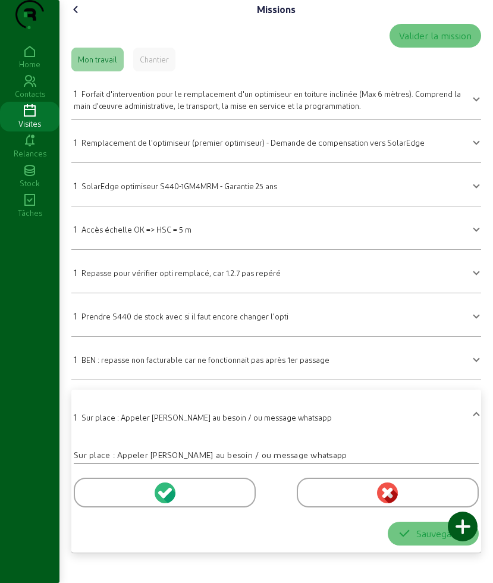
click at [96, 437] on mat-expansion-panel-header "1 Sur place : Appeler [PERSON_NAME] au besoin / ou message whatsapp" at bounding box center [276, 415] width 410 height 43
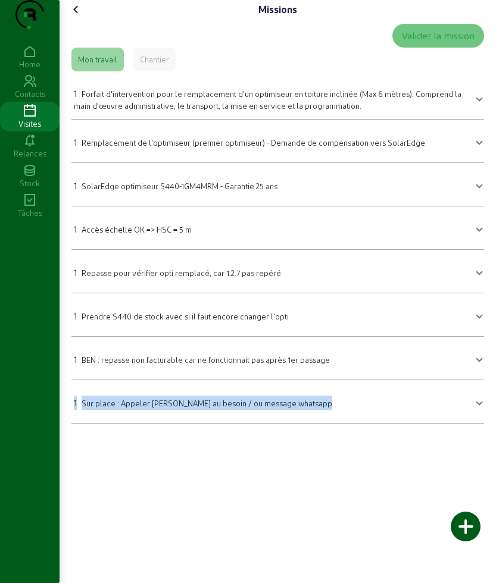
drag, startPoint x: 74, startPoint y: 432, endPoint x: 350, endPoint y: 432, distance: 276.0
click at [350, 418] on mat-expansion-panel-header "1 Sur place : Appeler [PERSON_NAME] au besoin / ou message whatsapp" at bounding box center [277, 401] width 412 height 33
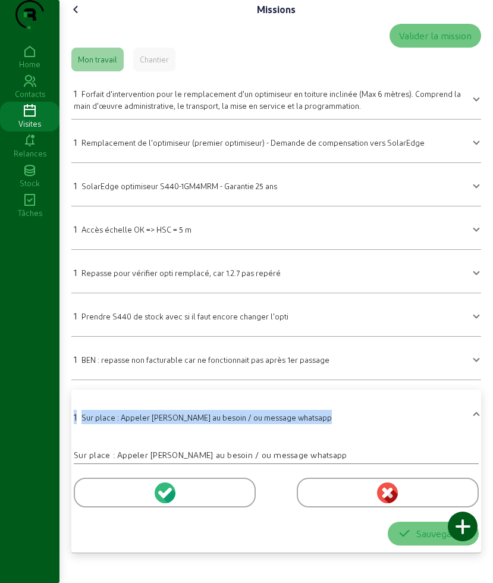
click at [73, 17] on icon at bounding box center [76, 9] width 14 height 14
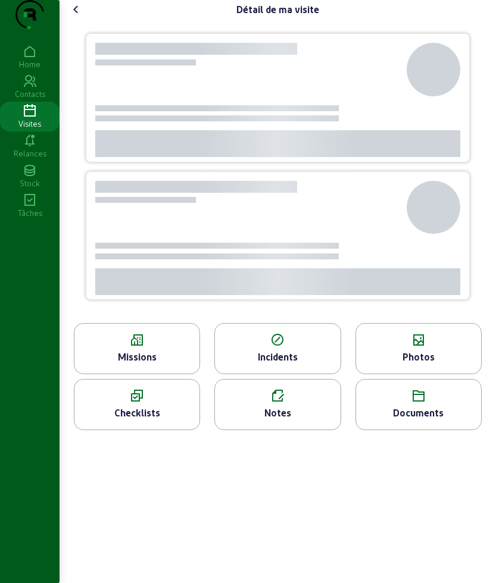
click at [427, 364] on div "Photos" at bounding box center [418, 357] width 125 height 14
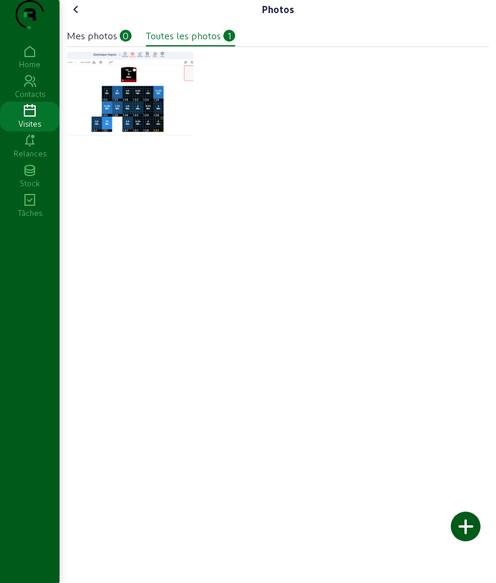
click at [83, 17] on icon at bounding box center [76, 9] width 14 height 14
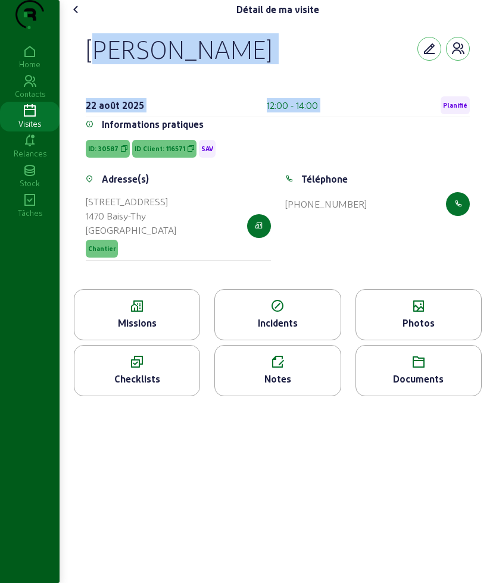
drag, startPoint x: 76, startPoint y: 70, endPoint x: 445, endPoint y: 112, distance: 371.8
click at [445, 112] on div "[PERSON_NAME] [DATE] 12:00 - 14:00 Planifié Informations pratiques ID: 30587 ID…" at bounding box center [277, 154] width 412 height 270
click at [331, 64] on div "[PERSON_NAME]" at bounding box center [278, 48] width 384 height 31
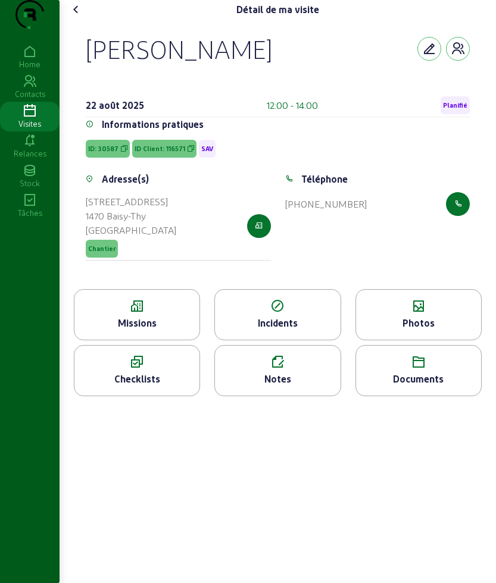
drag, startPoint x: 182, startPoint y: 67, endPoint x: 57, endPoint y: 76, distance: 125.3
click at [57, 76] on div "Détail de ma visite [PERSON_NAME] [DATE] 12:00 - 14:00 Planifié Informations pr…" at bounding box center [248, 291] width 496 height 583
click at [215, 57] on div "[PERSON_NAME]" at bounding box center [179, 48] width 186 height 31
click at [190, 64] on div "[PERSON_NAME]" at bounding box center [179, 48] width 186 height 31
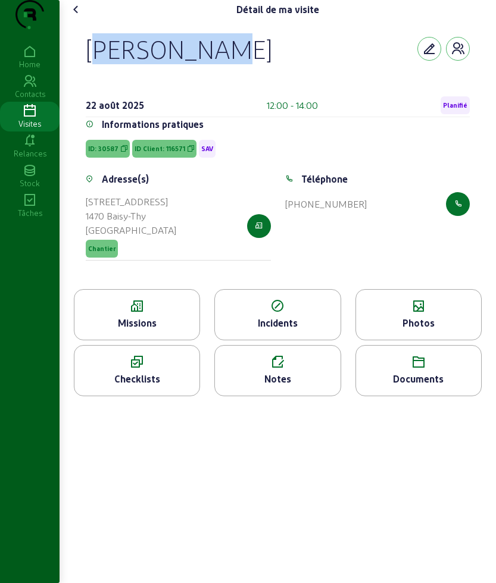
click at [190, 64] on div "[PERSON_NAME]" at bounding box center [179, 48] width 186 height 31
